Goal: Task Accomplishment & Management: Manage account settings

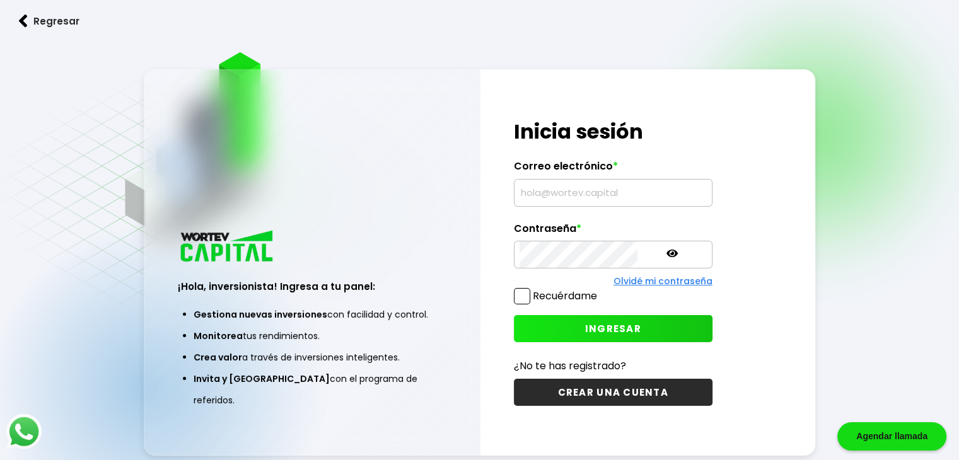
click at [595, 195] on input "text" at bounding box center [613, 193] width 187 height 26
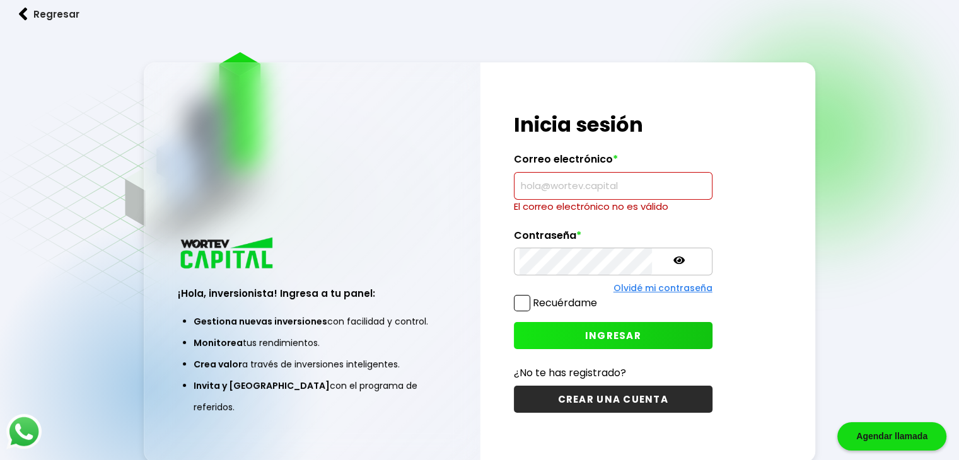
type input "[EMAIL_ADDRESS][DOMAIN_NAME]"
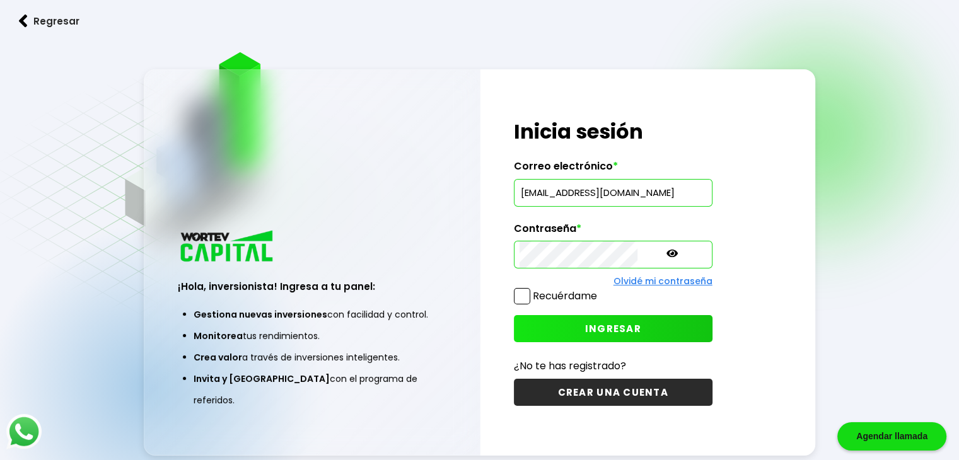
click at [521, 290] on span at bounding box center [522, 296] width 16 height 16
click at [600, 290] on input "Recuérdame" at bounding box center [600, 290] width 0 height 0
click at [555, 332] on button "INGRESAR" at bounding box center [613, 328] width 199 height 27
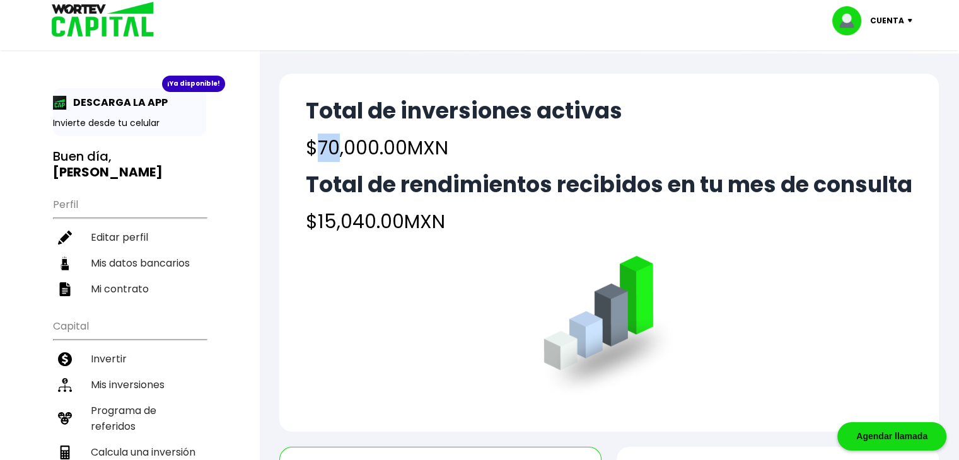
drag, startPoint x: 318, startPoint y: 148, endPoint x: 334, endPoint y: 144, distance: 16.7
click at [335, 144] on h4 "$70,000.00 MXN" at bounding box center [464, 148] width 317 height 28
